Goal: Task Accomplishment & Management: Manage account settings

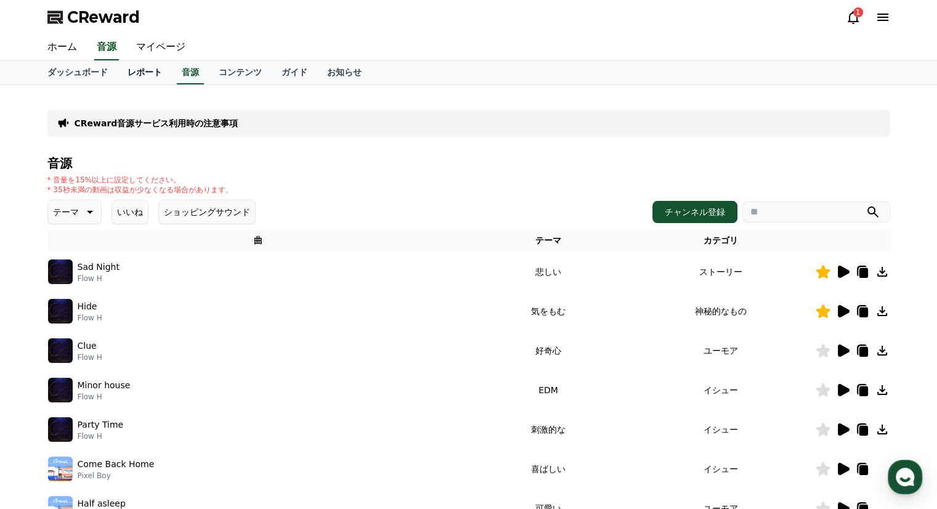
click at [136, 77] on link "レポート" at bounding box center [145, 72] width 54 height 23
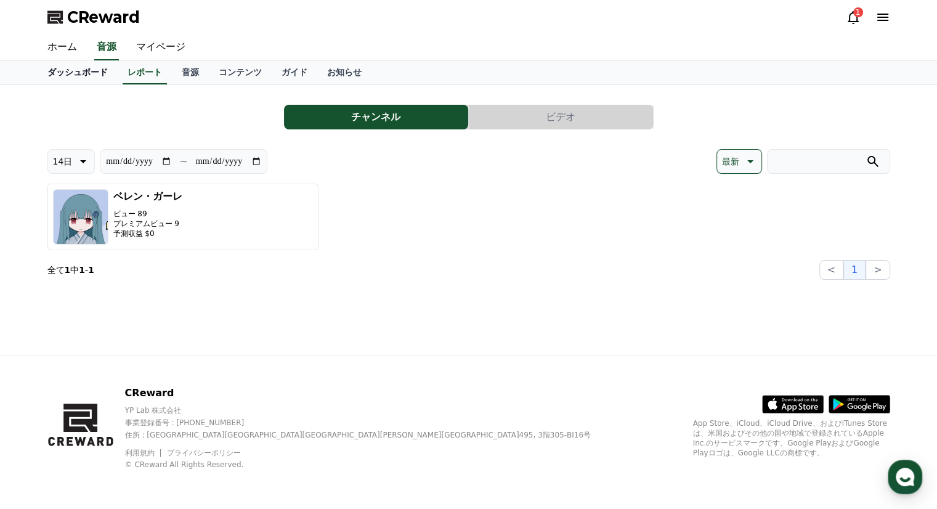
click at [71, 72] on link "ダッシュボード" at bounding box center [78, 72] width 80 height 23
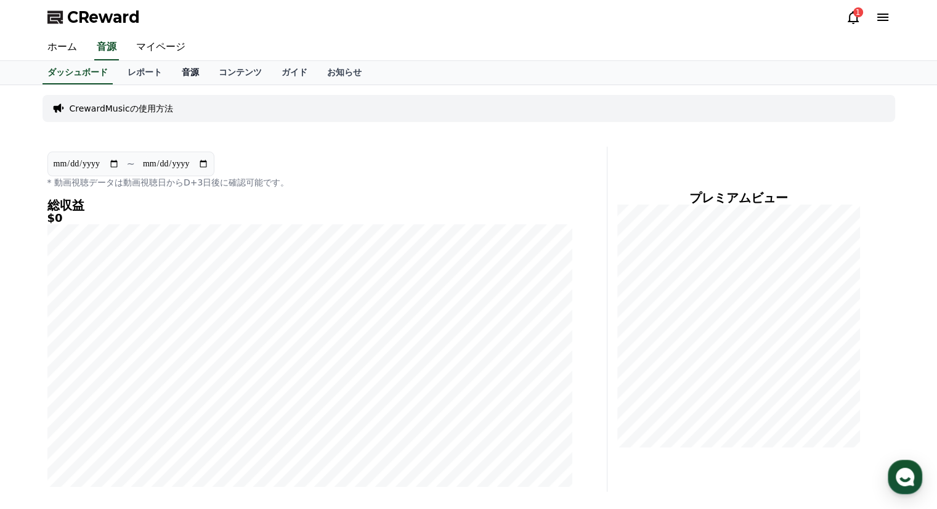
click at [180, 74] on link "音源" at bounding box center [190, 72] width 37 height 23
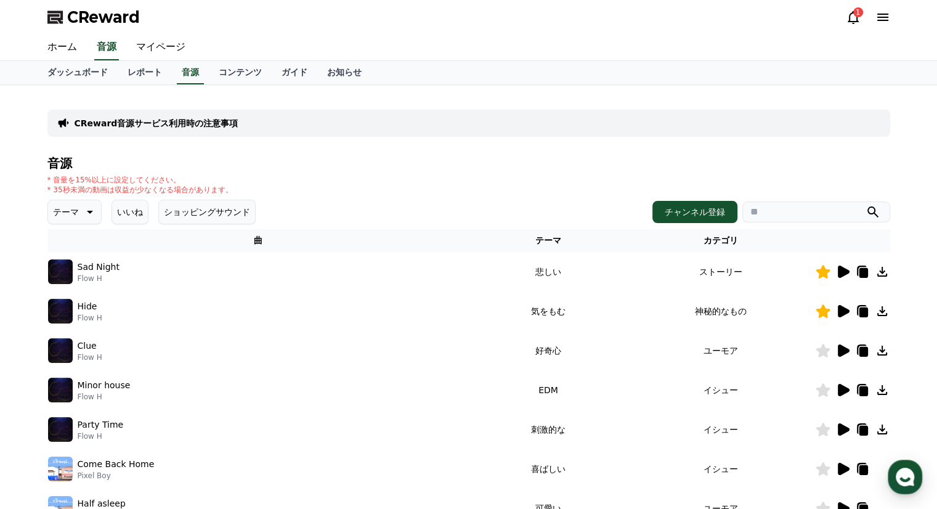
click at [814, 205] on input "search" at bounding box center [816, 211] width 148 height 21
type input "**"
click at [866, 205] on button "submit" at bounding box center [873, 212] width 15 height 15
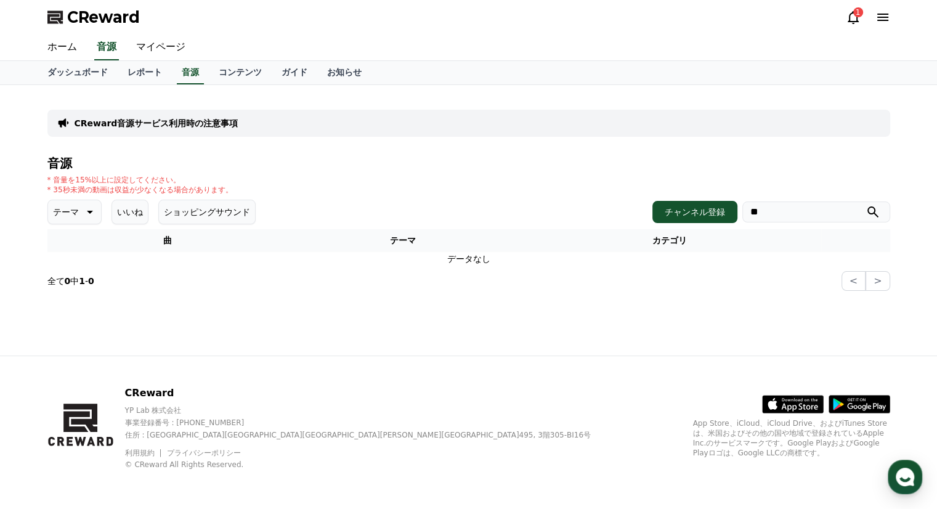
click at [871, 213] on icon "submit" at bounding box center [872, 211] width 11 height 11
click at [700, 218] on button "チャンネル登録" at bounding box center [694, 212] width 85 height 22
